Goal: Find specific page/section: Find specific page/section

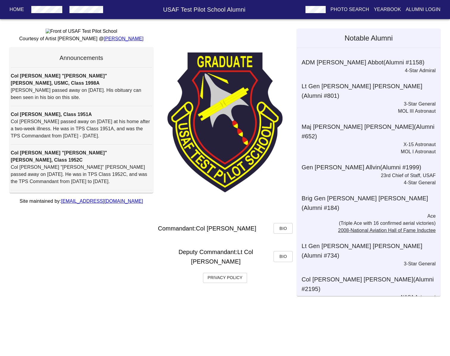
click at [380, 8] on p "Yearbook" at bounding box center [386, 9] width 27 height 7
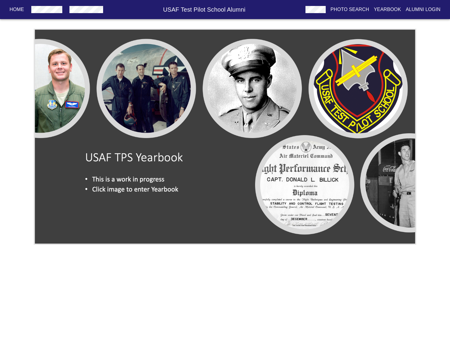
click at [49, 84] on img at bounding box center [225, 137] width 382 height 216
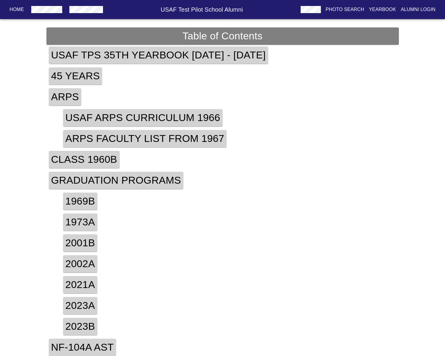
scroll to position [2, 0]
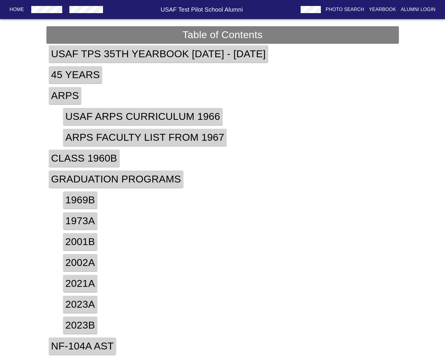
click at [79, 217] on h4 "1973a" at bounding box center [80, 220] width 35 height 17
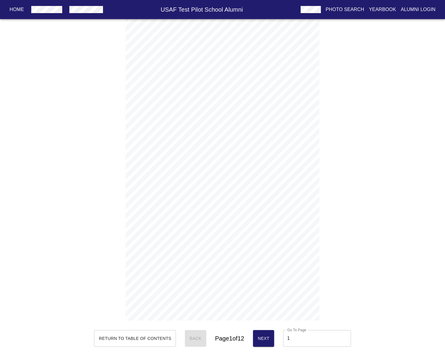
scroll to position [3, 0]
click at [270, 335] on span "Next" at bounding box center [264, 337] width 12 height 7
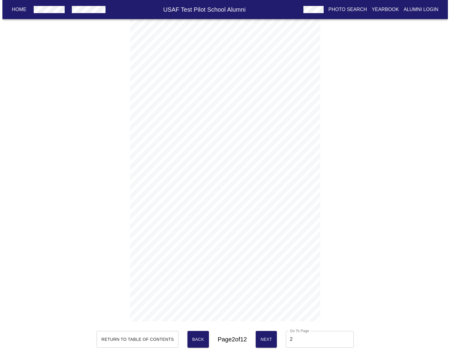
scroll to position [0, 0]
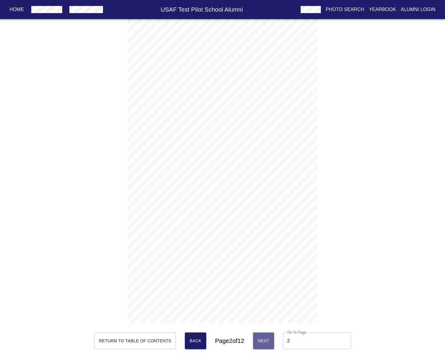
click at [264, 340] on button "Next" at bounding box center [263, 340] width 21 height 17
click at [267, 340] on span "Next" at bounding box center [264, 340] width 12 height 7
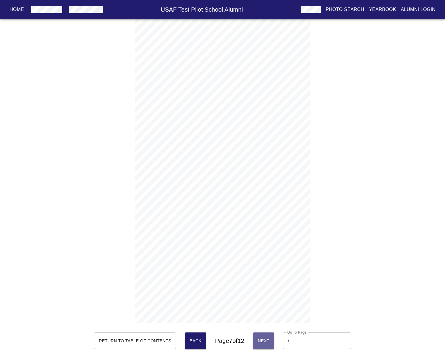
click at [268, 336] on button "Next" at bounding box center [263, 340] width 21 height 17
click at [268, 336] on button "Next" at bounding box center [264, 340] width 21 height 17
click at [268, 334] on button "Next" at bounding box center [264, 340] width 21 height 17
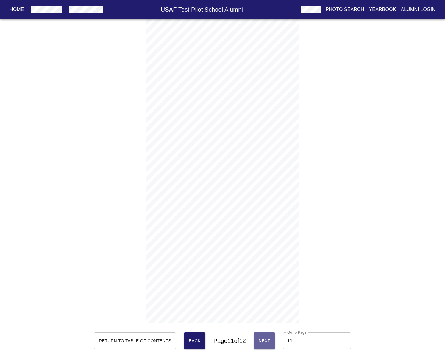
type input "12"
click at [386, 8] on p "Yearbook" at bounding box center [382, 9] width 27 height 7
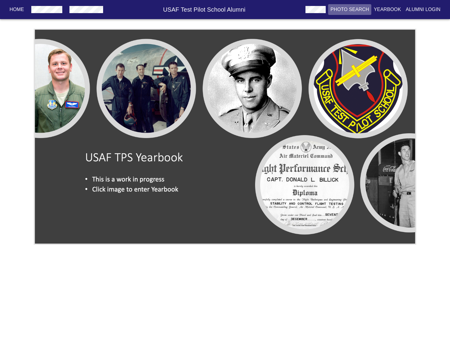
click at [348, 10] on p "Photo Search" at bounding box center [349, 9] width 39 height 7
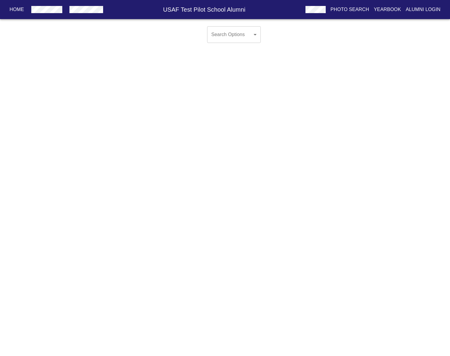
click at [253, 34] on body "Home USAF Test Pilot School Alumni Photo Search Yearbook Alumni Login Search Op…" at bounding box center [225, 39] width 450 height 31
